Goal: Check status: Check status

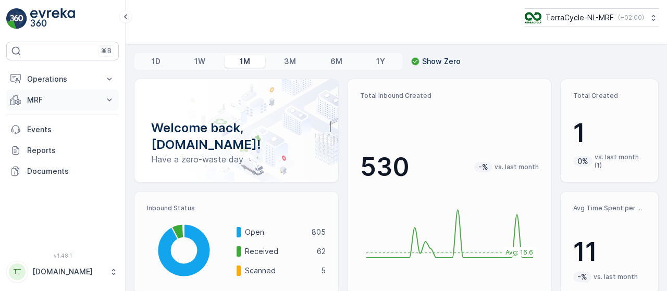
click at [107, 97] on icon at bounding box center [109, 100] width 10 height 10
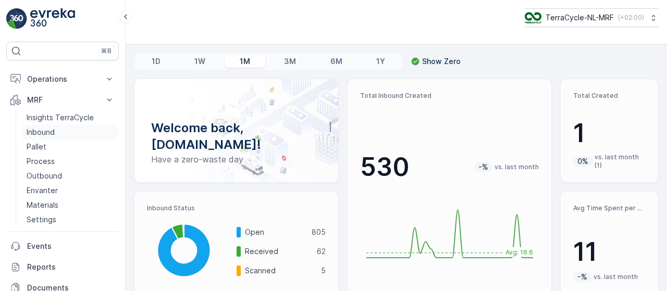
click at [74, 131] on link "Inbound" at bounding box center [70, 132] width 96 height 15
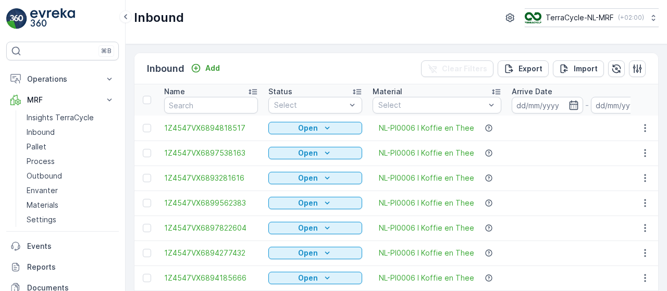
click at [535, 105] on input at bounding box center [547, 105] width 71 height 17
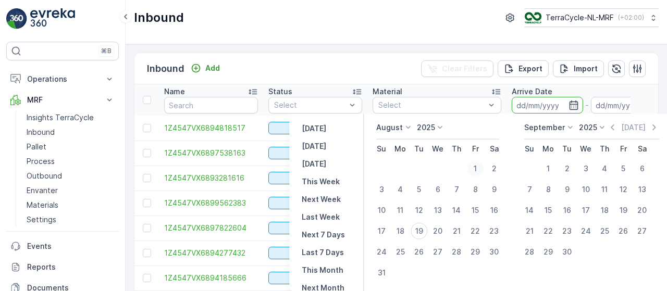
click at [474, 165] on div "1" at bounding box center [475, 168] width 17 height 17
type input "[DATE]"
click at [605, 106] on input "[DATE]" at bounding box center [626, 105] width 71 height 17
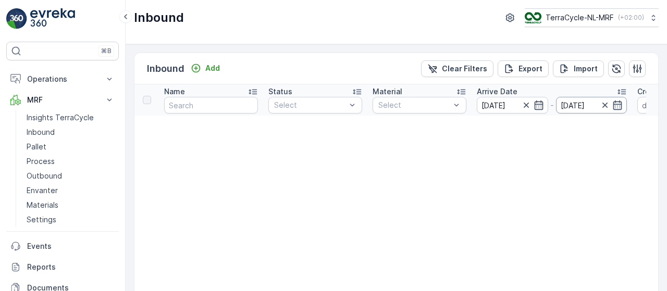
click at [579, 103] on input "[DATE]" at bounding box center [591, 105] width 71 height 17
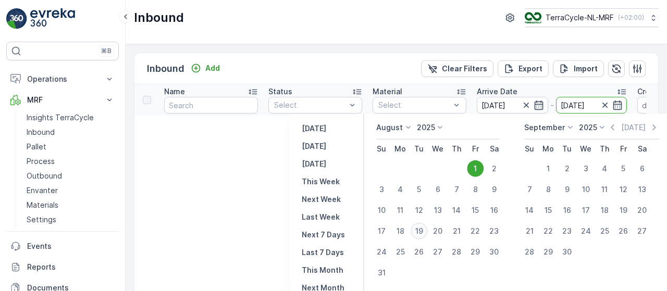
click at [418, 230] on div "19" at bounding box center [419, 231] width 17 height 17
type input "[DATE]"
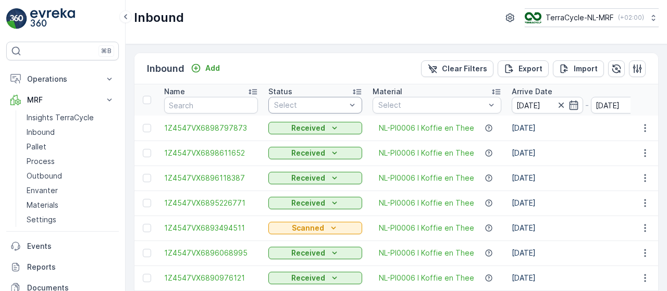
click at [345, 101] on div at bounding box center [310, 105] width 74 height 8
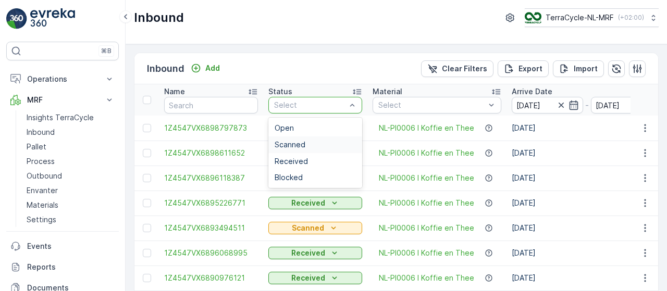
click at [296, 145] on span "Scanned" at bounding box center [290, 145] width 31 height 8
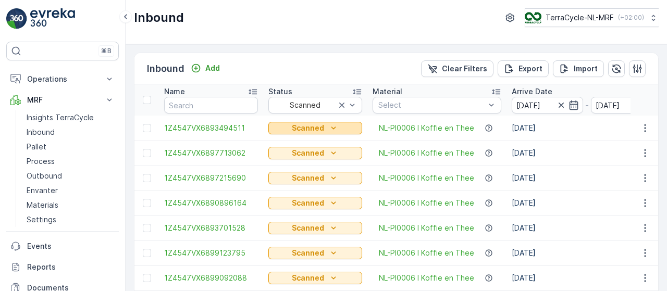
click at [336, 125] on icon "Scanned" at bounding box center [333, 128] width 10 height 10
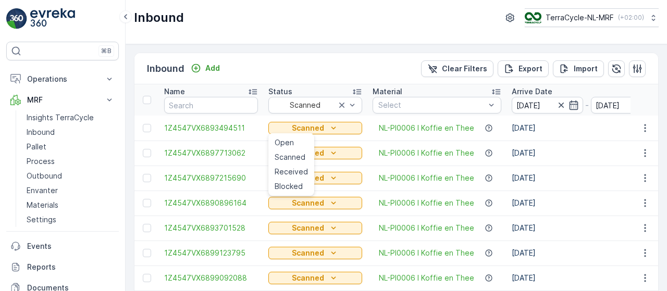
click at [386, 59] on div "Inbound Add Clear Filters Export Import" at bounding box center [396, 68] width 524 height 31
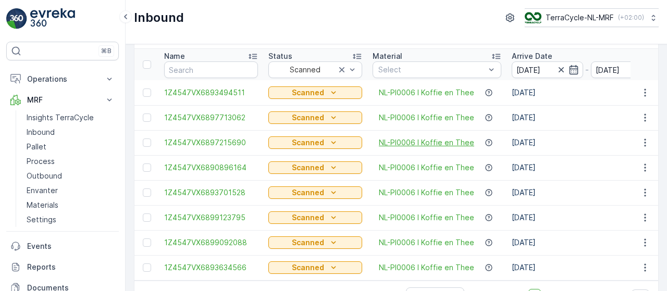
scroll to position [36, 0]
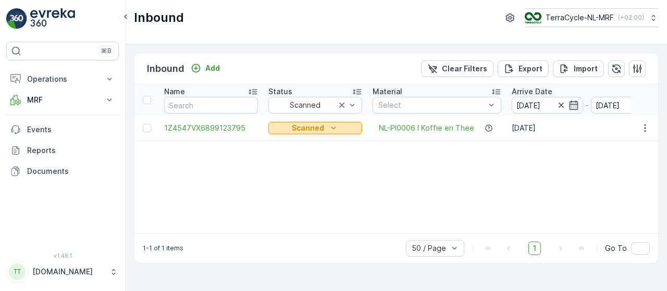
click at [336, 131] on icon "Scanned" at bounding box center [333, 128] width 10 height 10
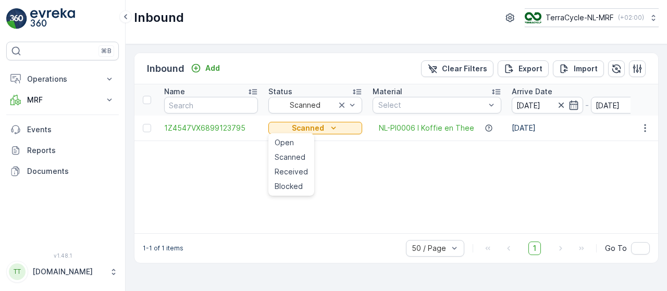
click at [345, 58] on div "Inbound Add Clear Filters Export Import" at bounding box center [396, 68] width 524 height 31
